Goal: Check status

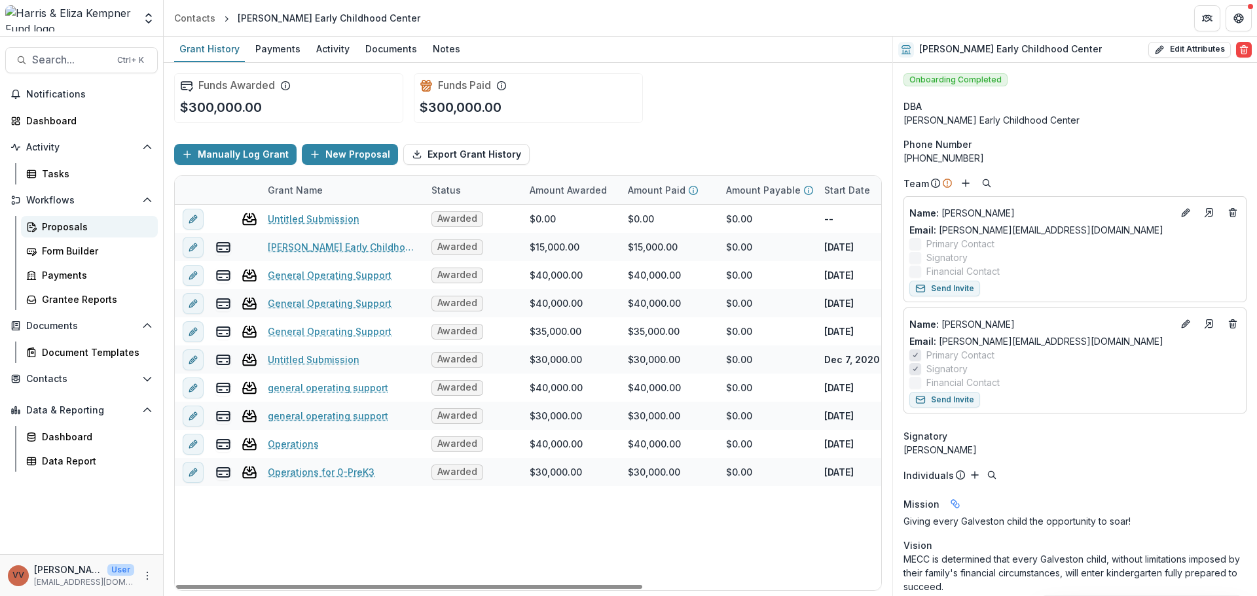
click at [73, 232] on div "Proposals" at bounding box center [94, 227] width 105 height 14
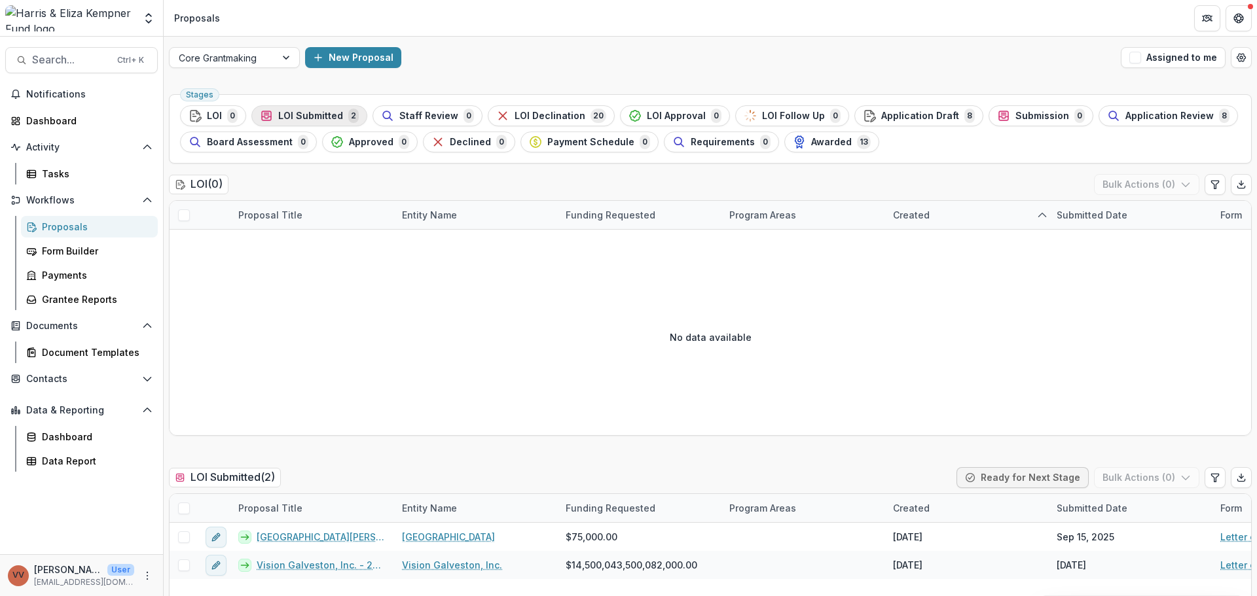
click at [320, 117] on span "LOI Submitted" at bounding box center [310, 116] width 65 height 11
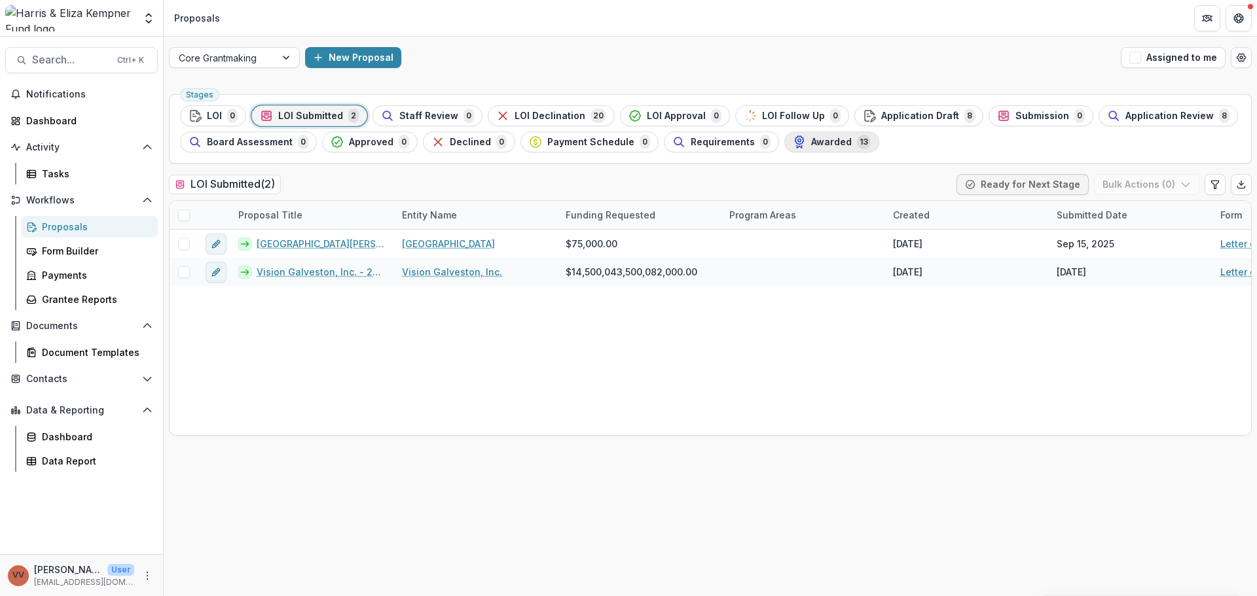
click at [824, 145] on span "Awarded" at bounding box center [831, 142] width 41 height 11
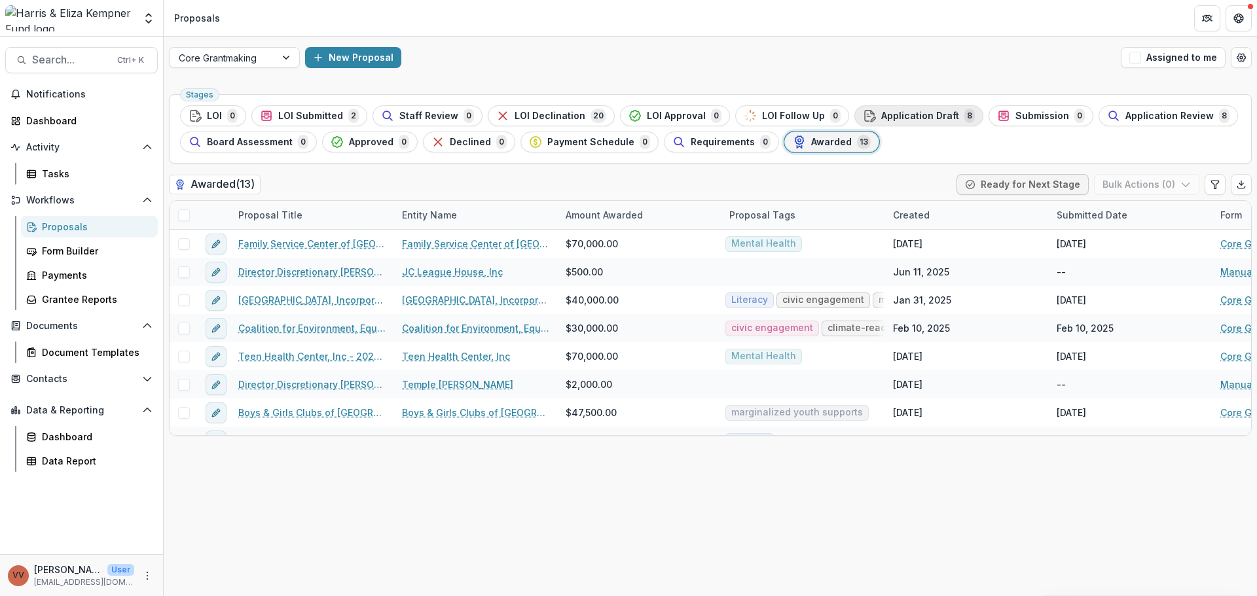
click at [921, 115] on span "Application Draft" at bounding box center [920, 116] width 78 height 11
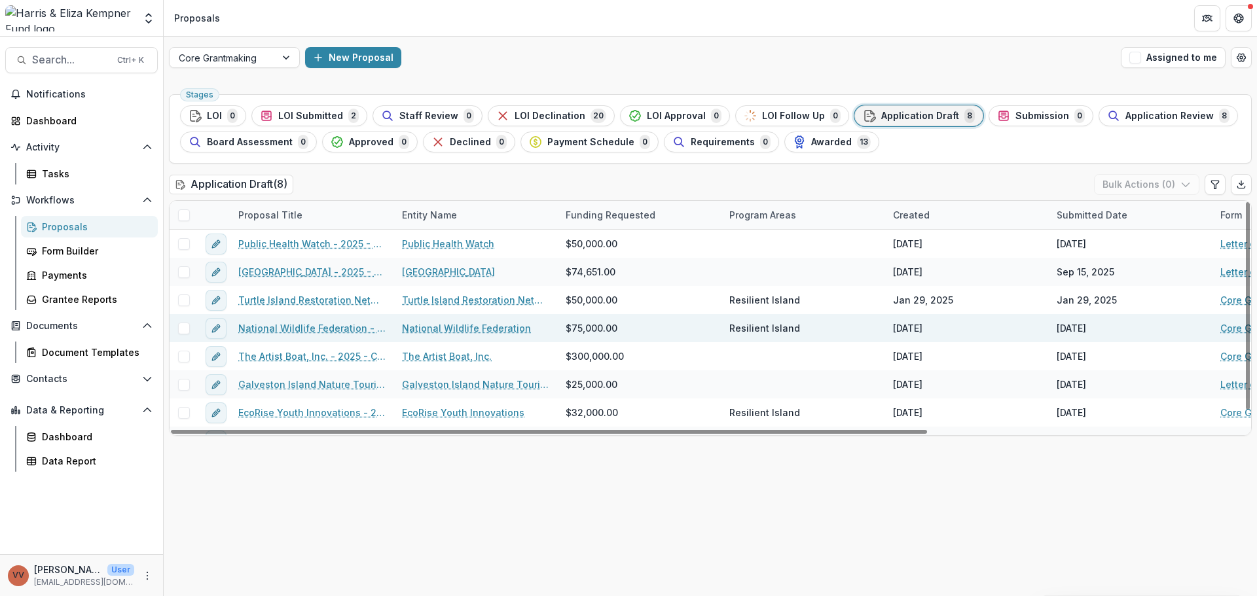
scroll to position [20, 0]
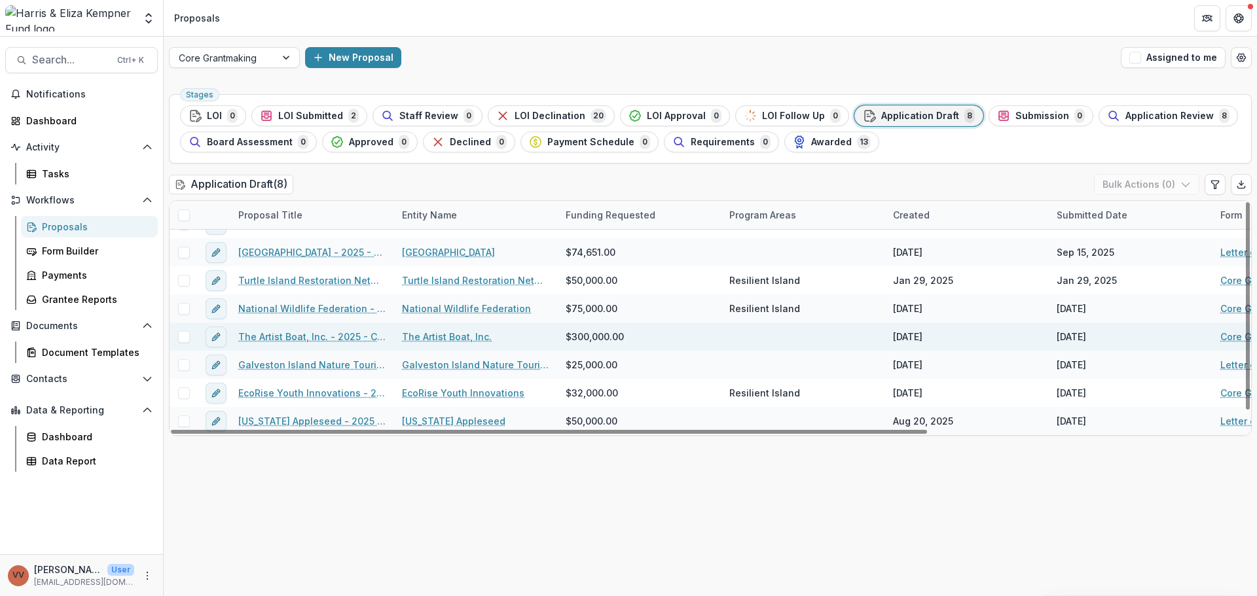
click at [297, 331] on link "The Artist Boat, Inc. - 2025 - Core Grant Request" at bounding box center [312, 337] width 148 height 14
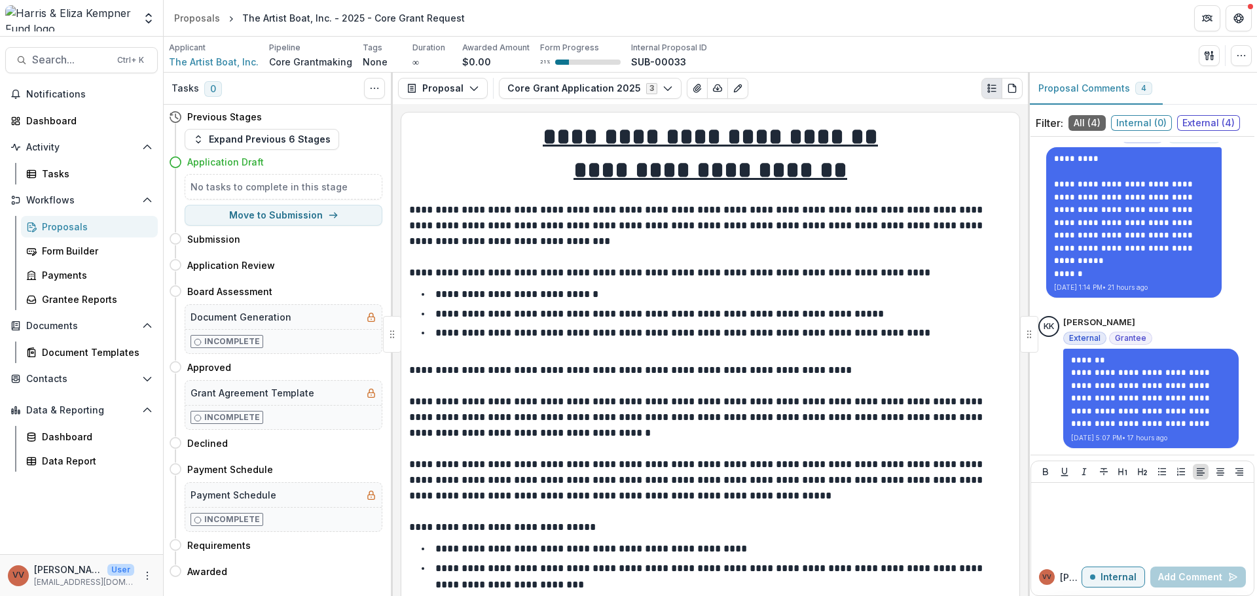
scroll to position [499, 0]
click at [1111, 514] on div at bounding box center [1142, 520] width 212 height 65
click at [1106, 585] on button "Internal" at bounding box center [1112, 577] width 63 height 21
click at [1088, 524] on div at bounding box center [1142, 520] width 212 height 65
click at [1151, 511] on div at bounding box center [1142, 520] width 212 height 65
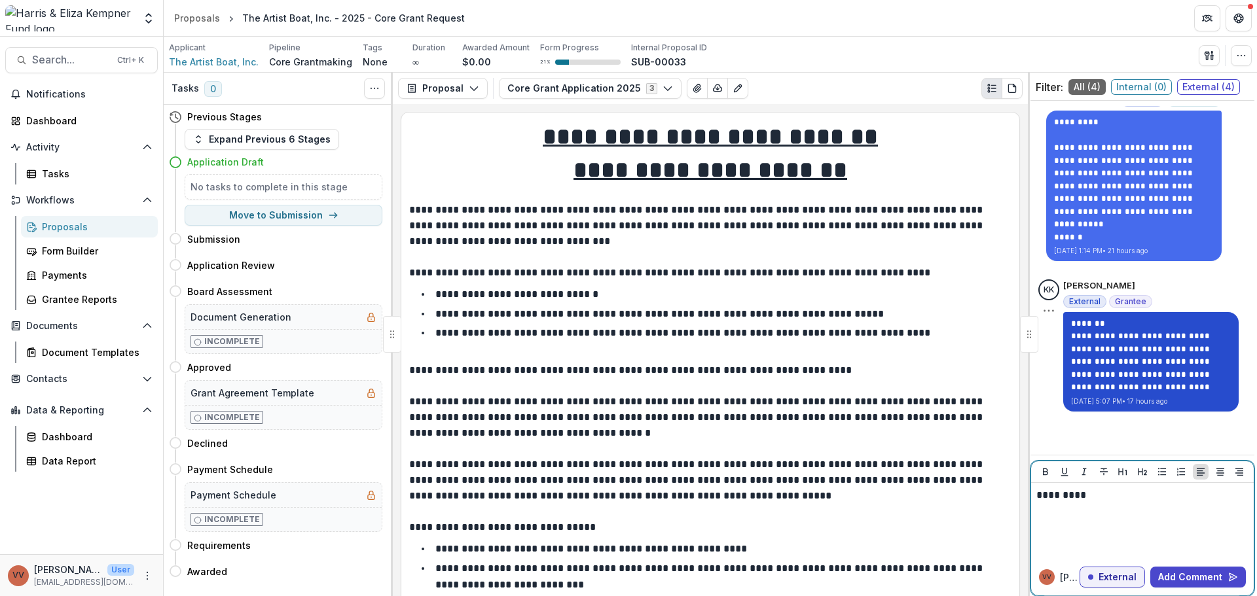
scroll to position [37, 0]
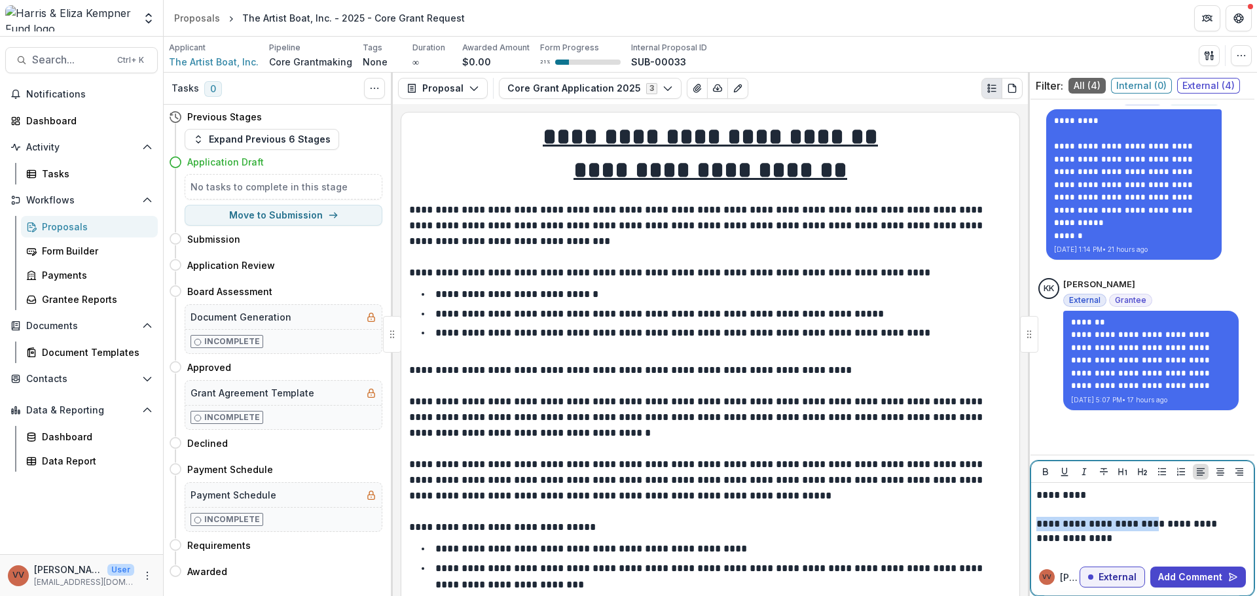
drag, startPoint x: 1155, startPoint y: 525, endPoint x: 1021, endPoint y: 523, distance: 134.9
click at [1021, 523] on div "**********" at bounding box center [710, 335] width 1093 height 524
click at [1172, 536] on p "**********" at bounding box center [1140, 531] width 208 height 29
